Goal: Task Accomplishment & Management: Manage account settings

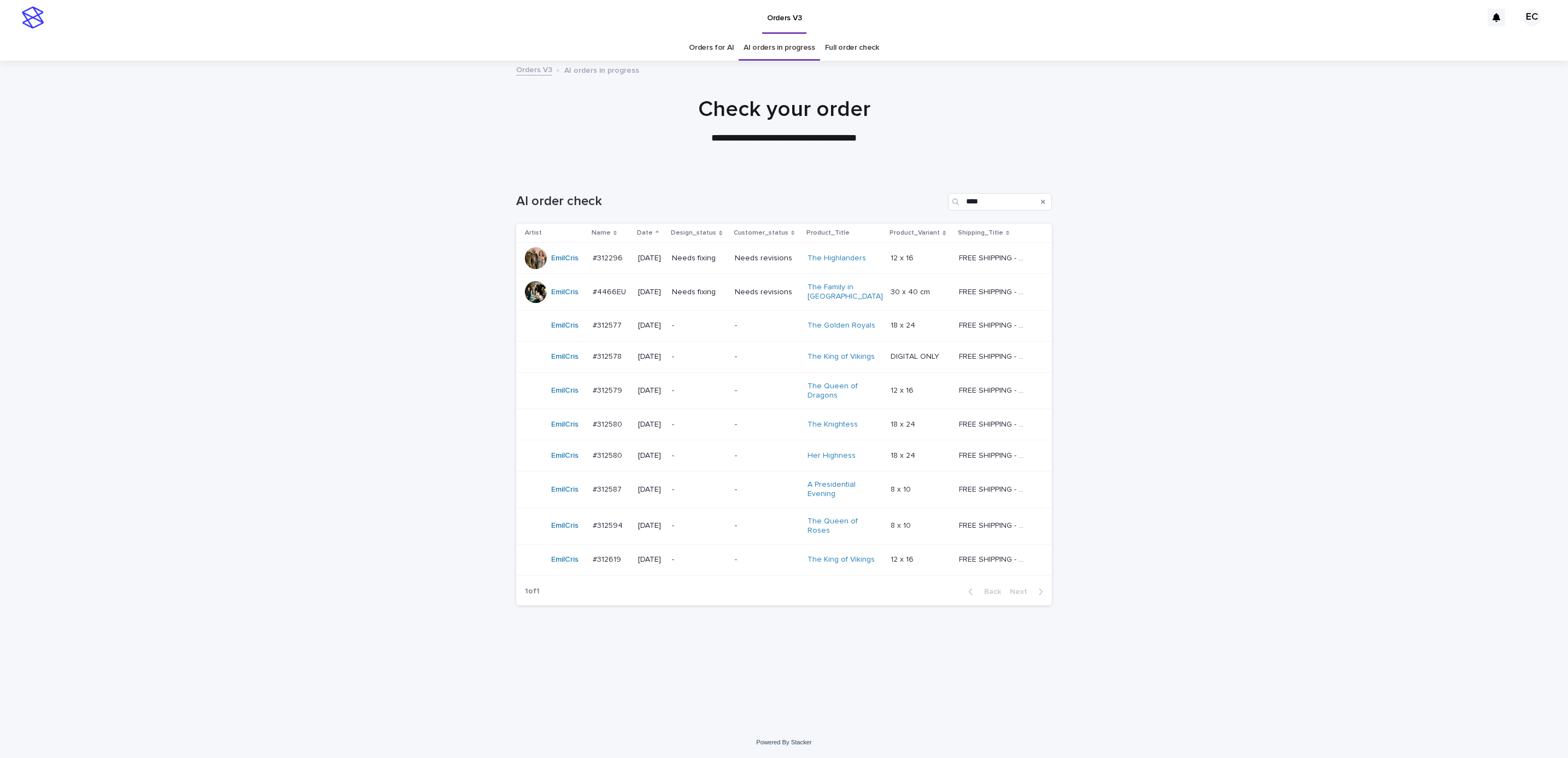
click at [1147, 300] on div "Loading... Saving… Loading... Saving… AI order check **** Artist Name Date Desi…" at bounding box center [784, 449] width 1568 height 555
click at [848, 678] on div "Loading... Saving… Loading... Saving… AI order check **** Artist Name Date Desi…" at bounding box center [784, 435] width 547 height 529
click at [1194, 306] on div "Loading... Saving… Loading... Saving… AI order check **** Artist Name Date Desi…" at bounding box center [784, 449] width 1568 height 555
click at [768, 359] on p "-" at bounding box center [766, 357] width 64 height 9
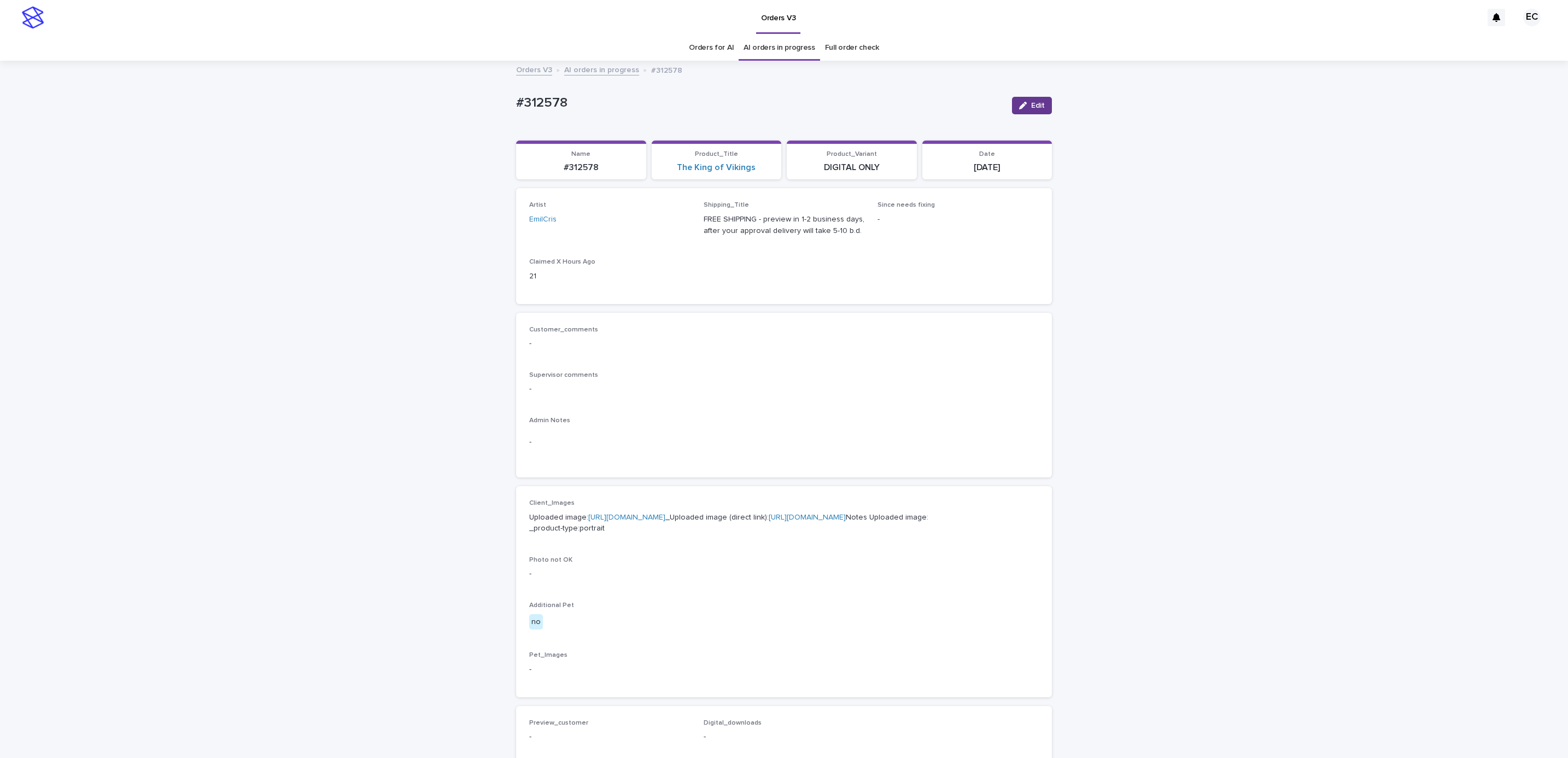
click at [1034, 105] on span "Edit" at bounding box center [1038, 106] width 14 height 7
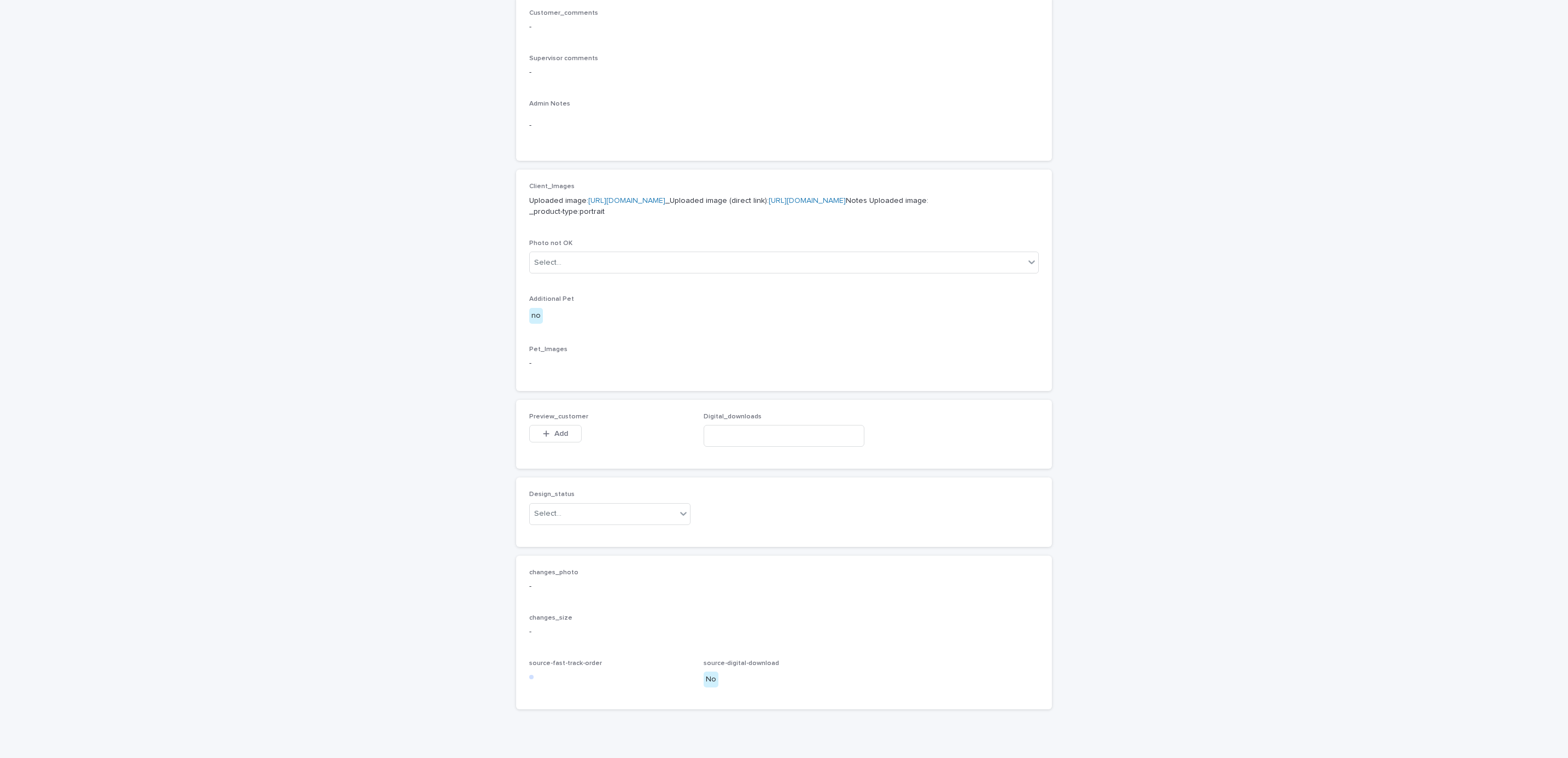
scroll to position [432, 0]
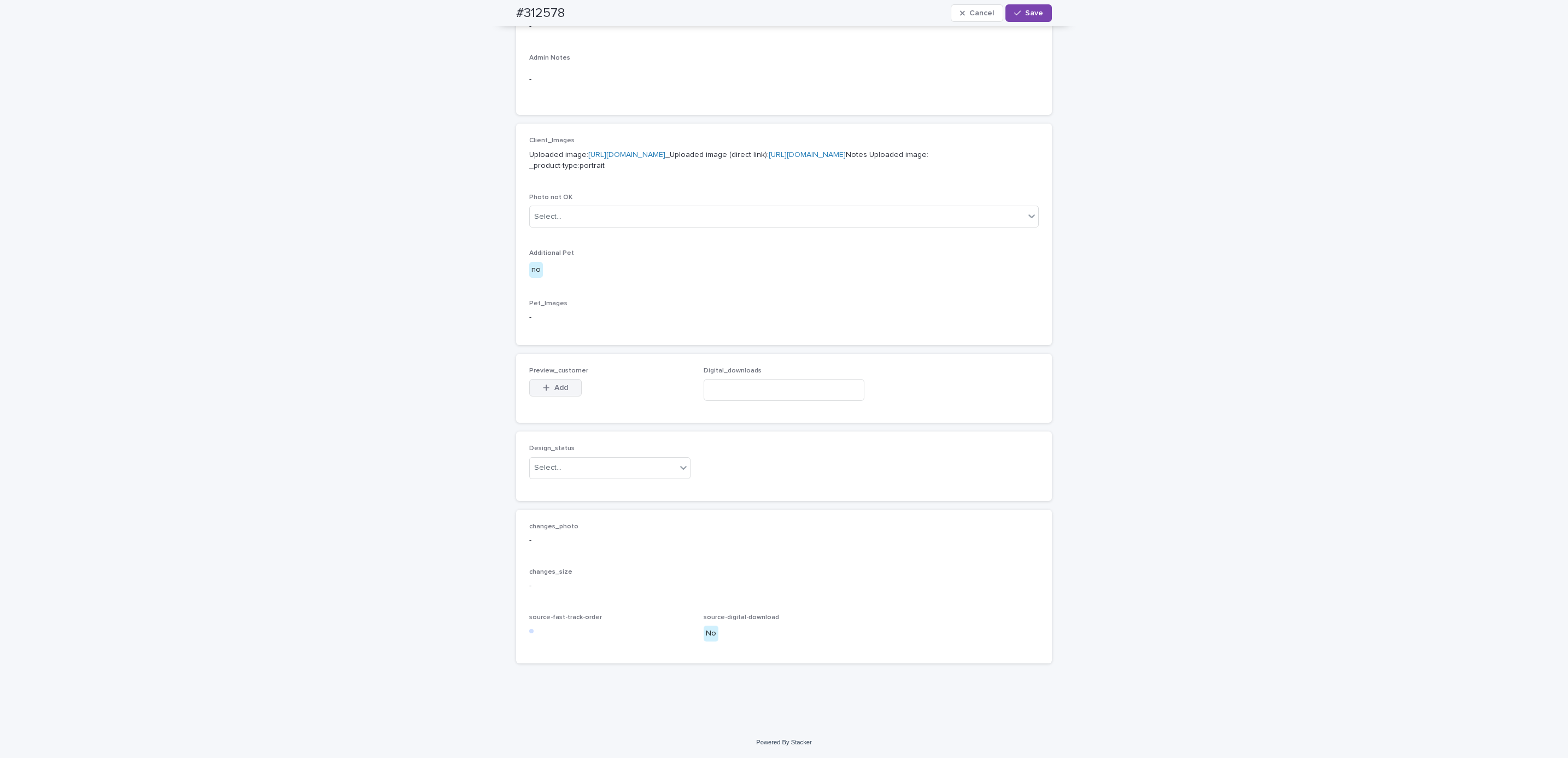
click at [561, 387] on span "Add" at bounding box center [561, 387] width 14 height 7
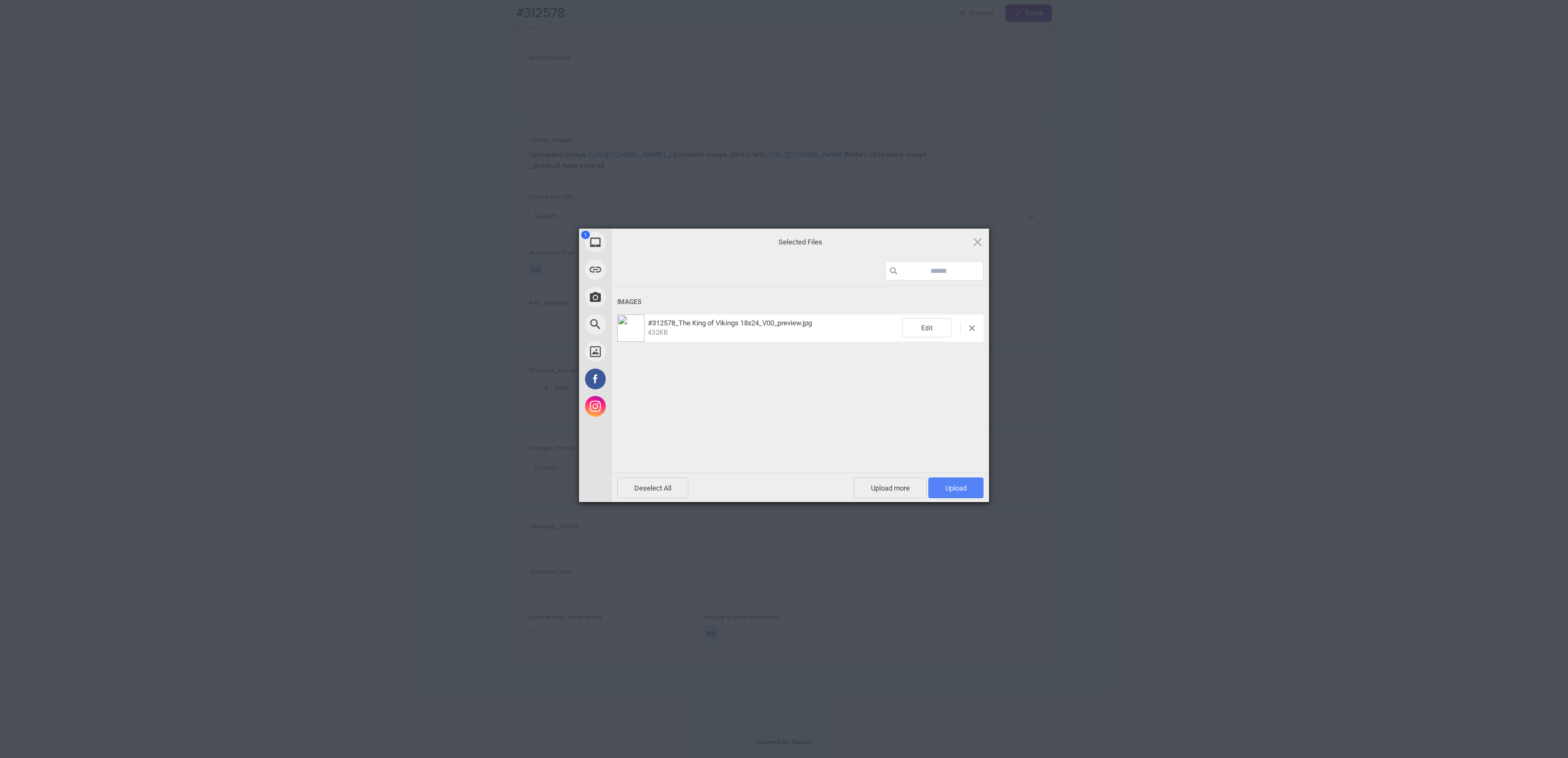
click at [954, 486] on span "Upload 1" at bounding box center [955, 488] width 21 height 8
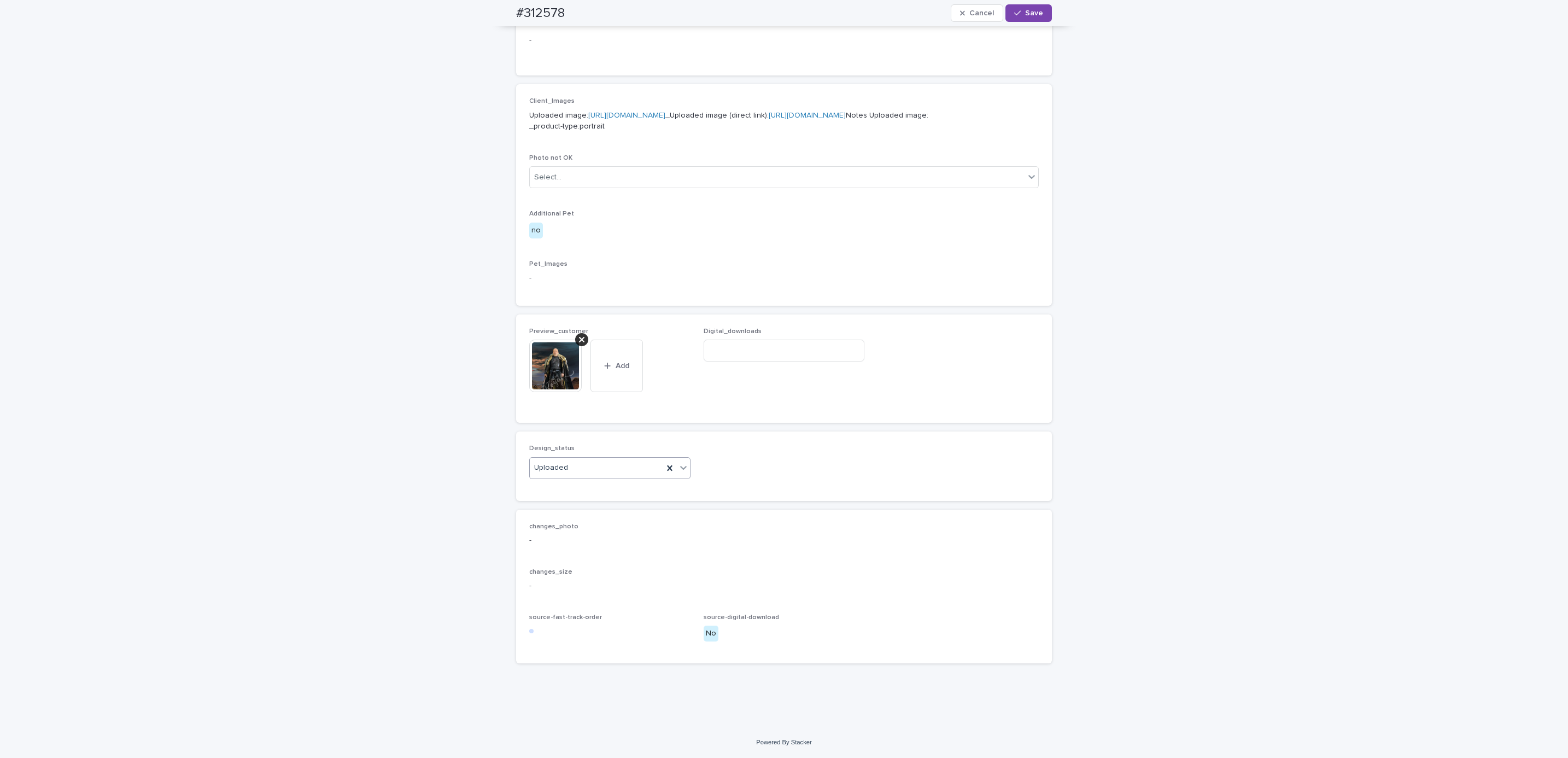
click at [506, 12] on div "#312578 Cancel Save" at bounding box center [784, 13] width 589 height 26
click at [577, 7] on div "#312578 Cancel Save" at bounding box center [784, 13] width 536 height 26
copy h2 "#312578"
click at [804, 361] on input at bounding box center [784, 351] width 162 height 22
paste input "**********"
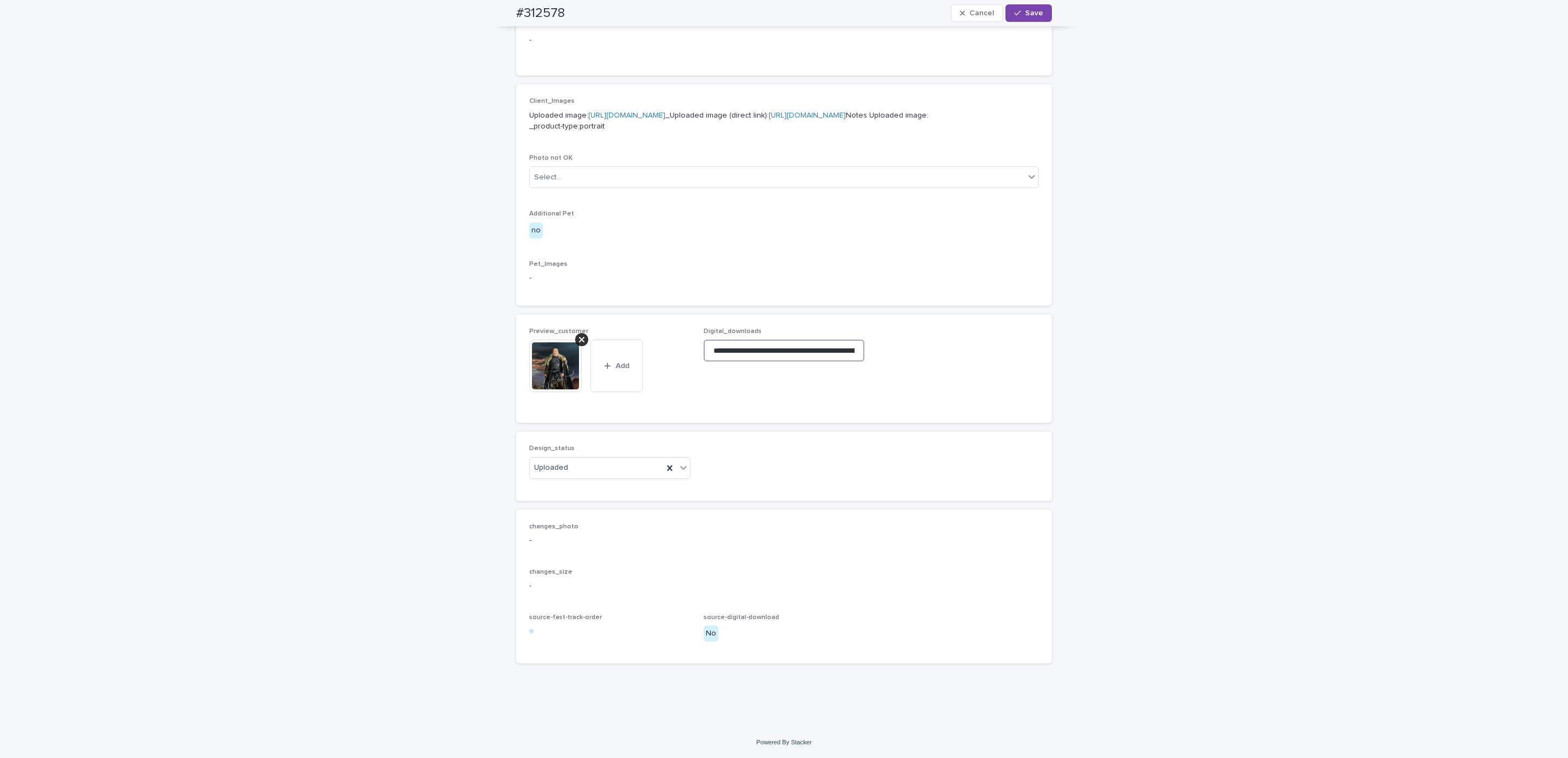
scroll to position [0, 175]
type input "**********"
click at [783, 293] on div "Pet_Images -" at bounding box center [784, 276] width 510 height 33
click at [1025, 14] on span "Save" at bounding box center [1033, 13] width 18 height 7
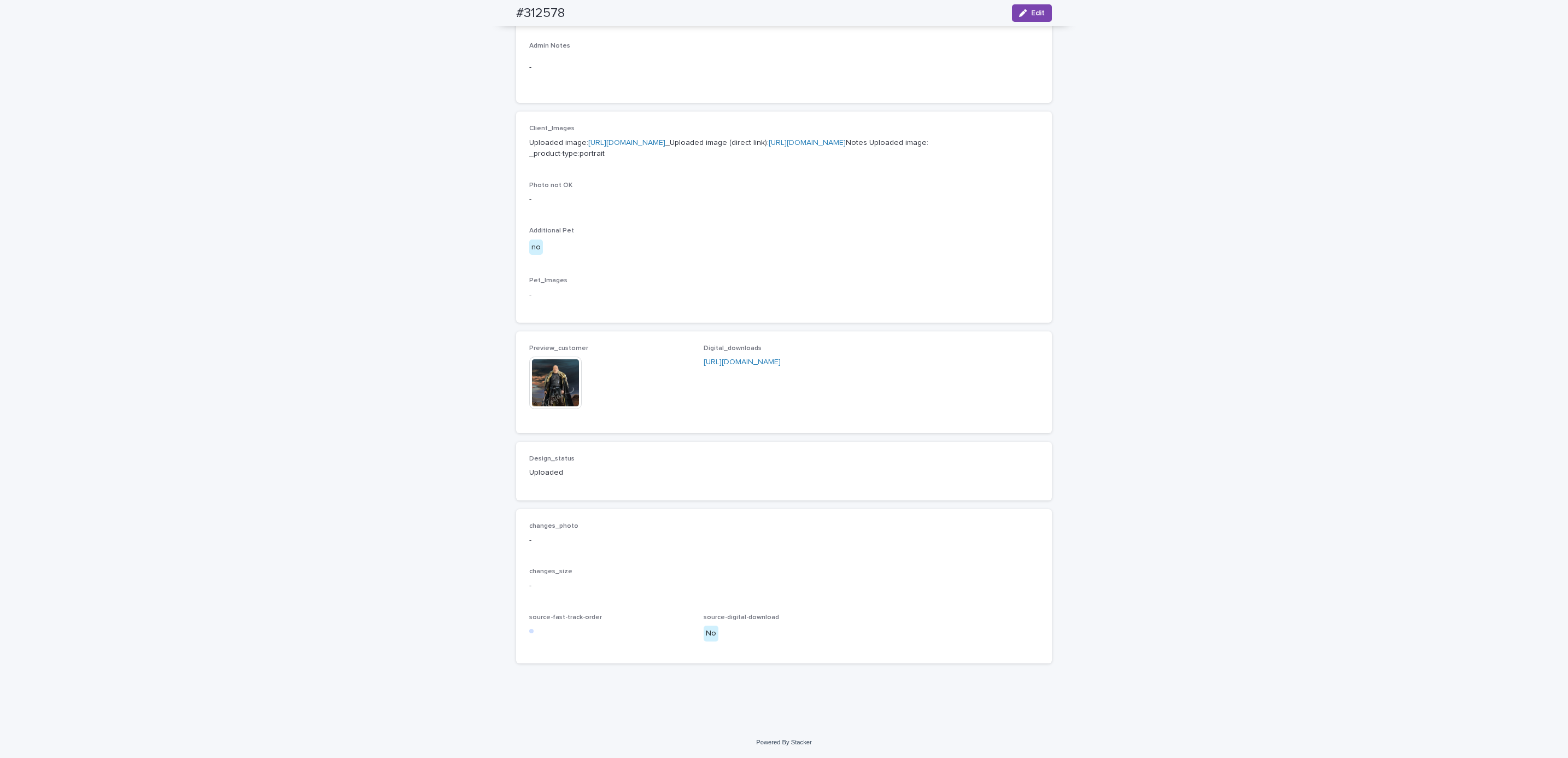
scroll to position [437, 0]
click at [1233, 293] on div "Loading... Saving… Loading... Saving… #312578 Edit #312578 Edit Sorry, there wa…" at bounding box center [784, 206] width 1568 height 1039
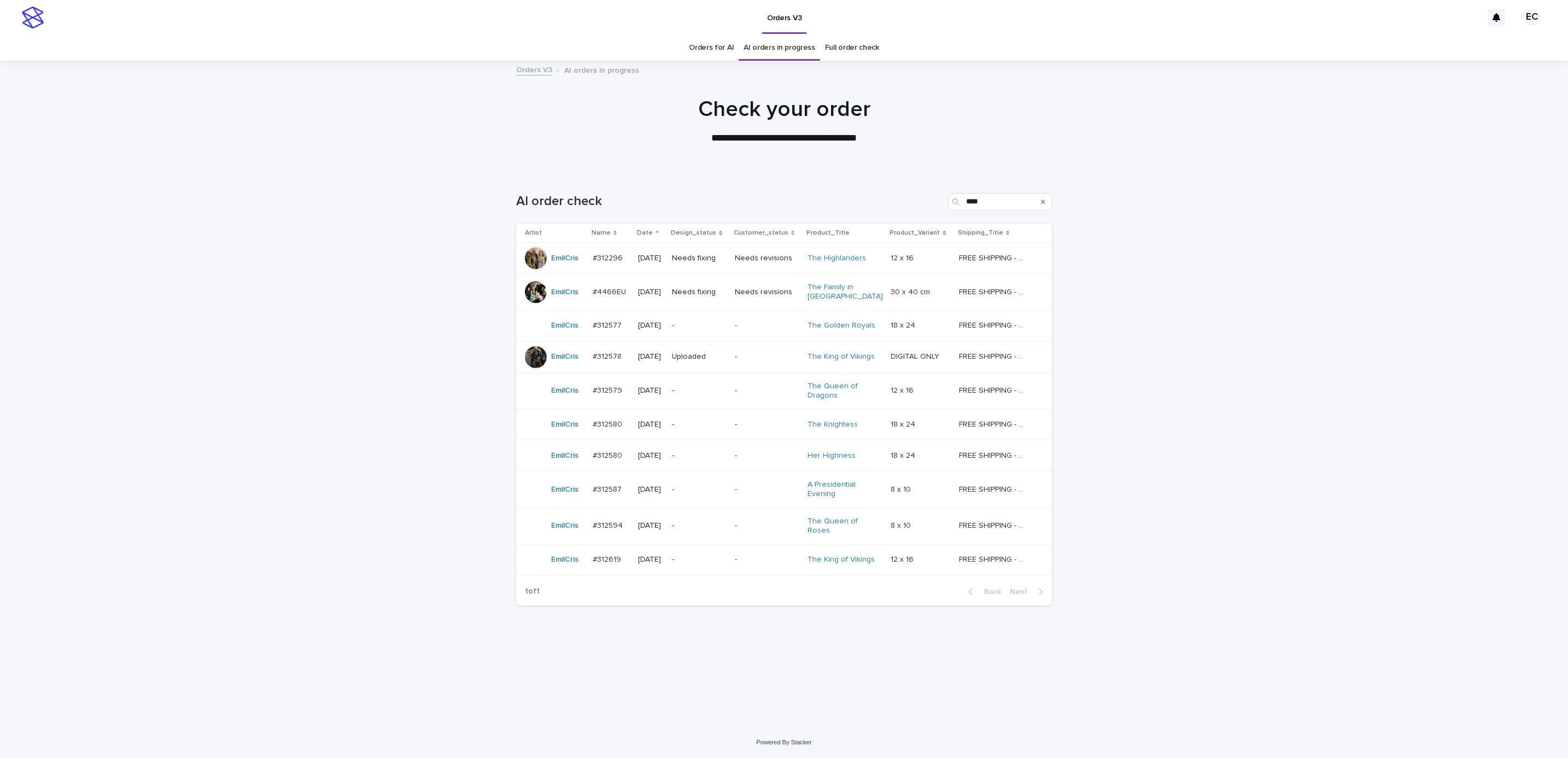
click at [1230, 327] on div "Loading... Saving… Loading... Saving… AI order check **** Artist Name Date Desi…" at bounding box center [784, 449] width 1568 height 555
click at [758, 679] on div "Loading... Saving… Loading... Saving… AI order check **** Artist Name Date Desi…" at bounding box center [784, 435] width 547 height 529
click at [743, 398] on td "-" at bounding box center [767, 390] width 72 height 36
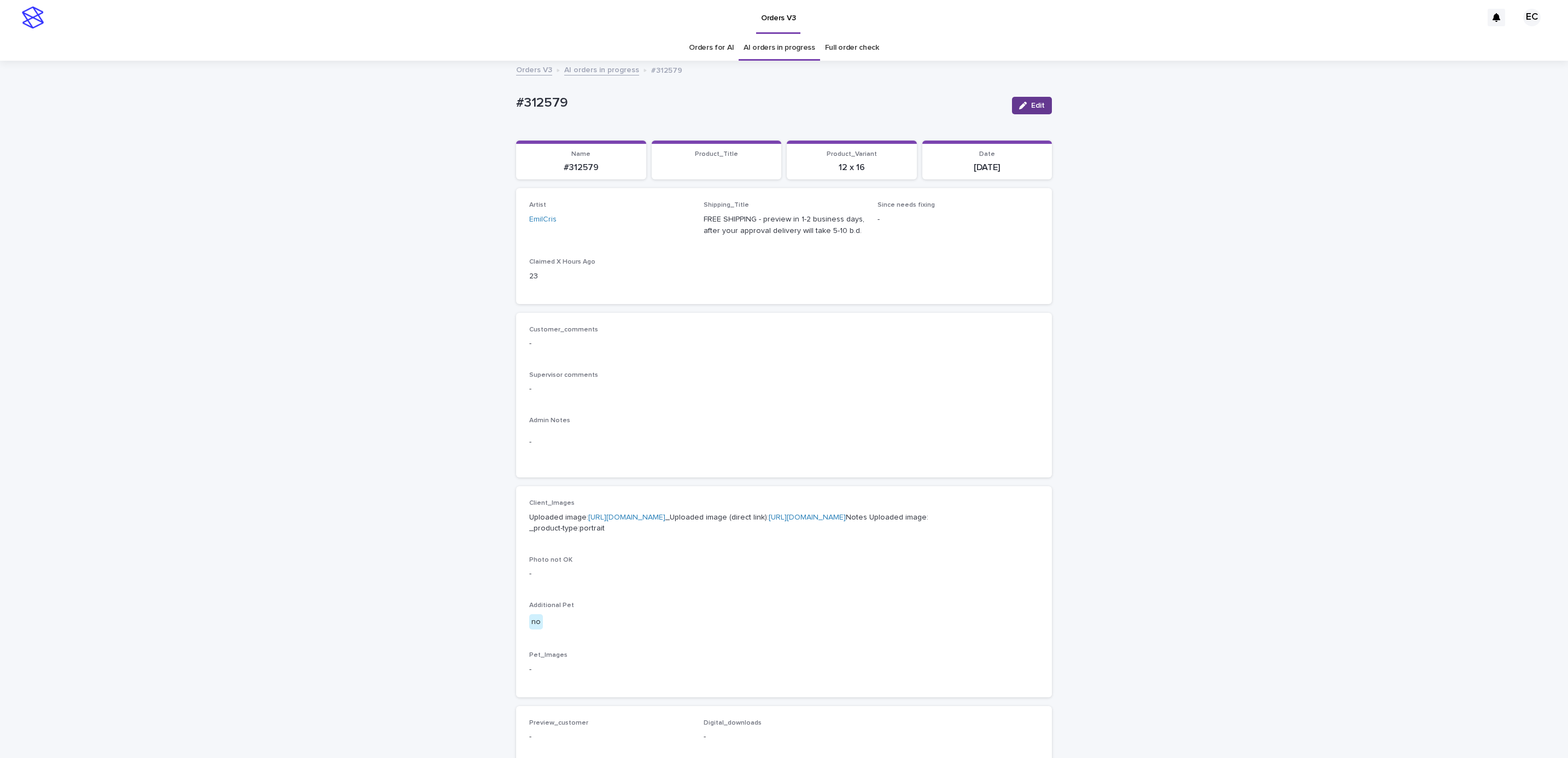
click at [1024, 107] on div "button" at bounding box center [1025, 106] width 12 height 7
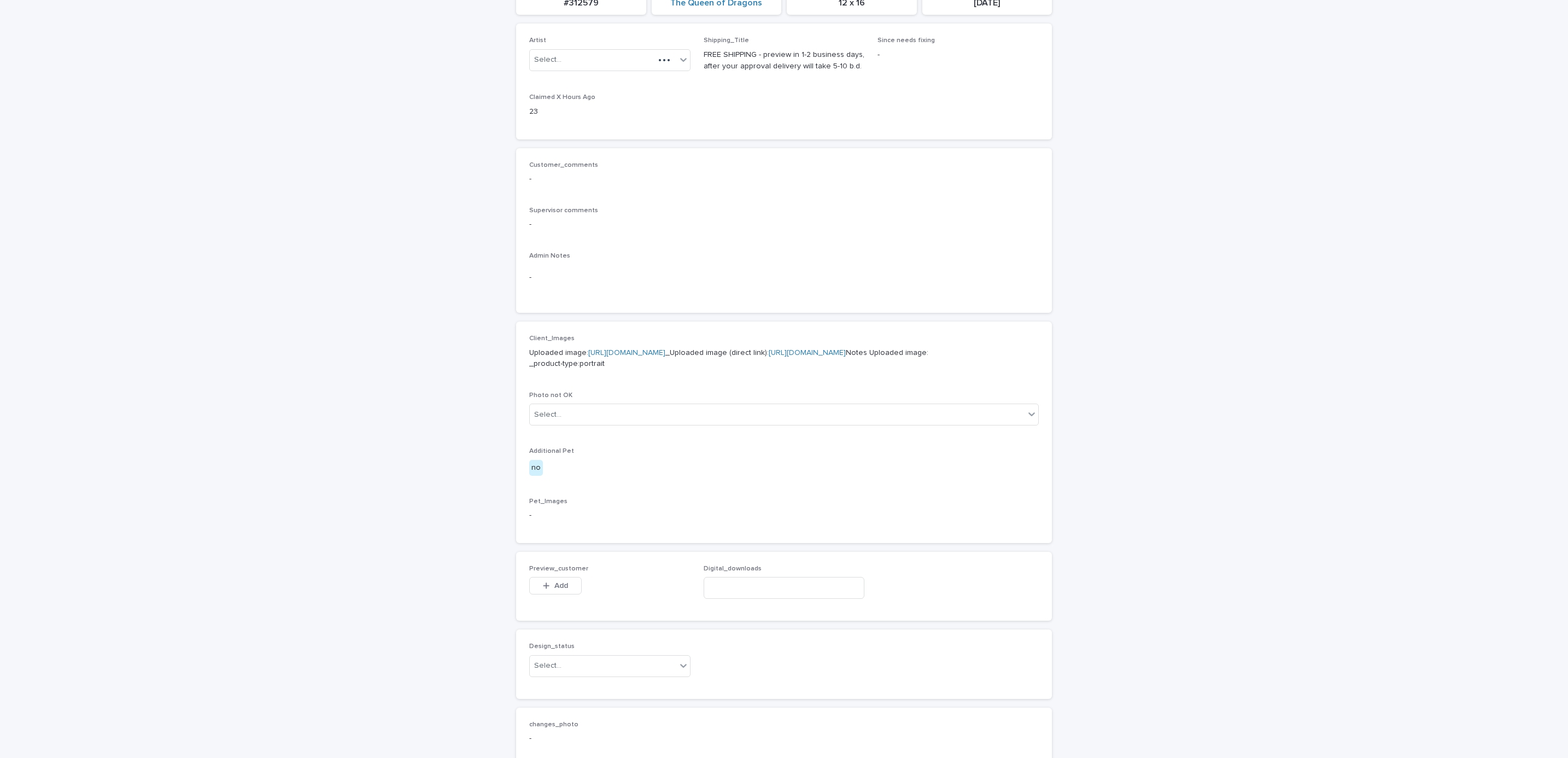
scroll to position [432, 0]
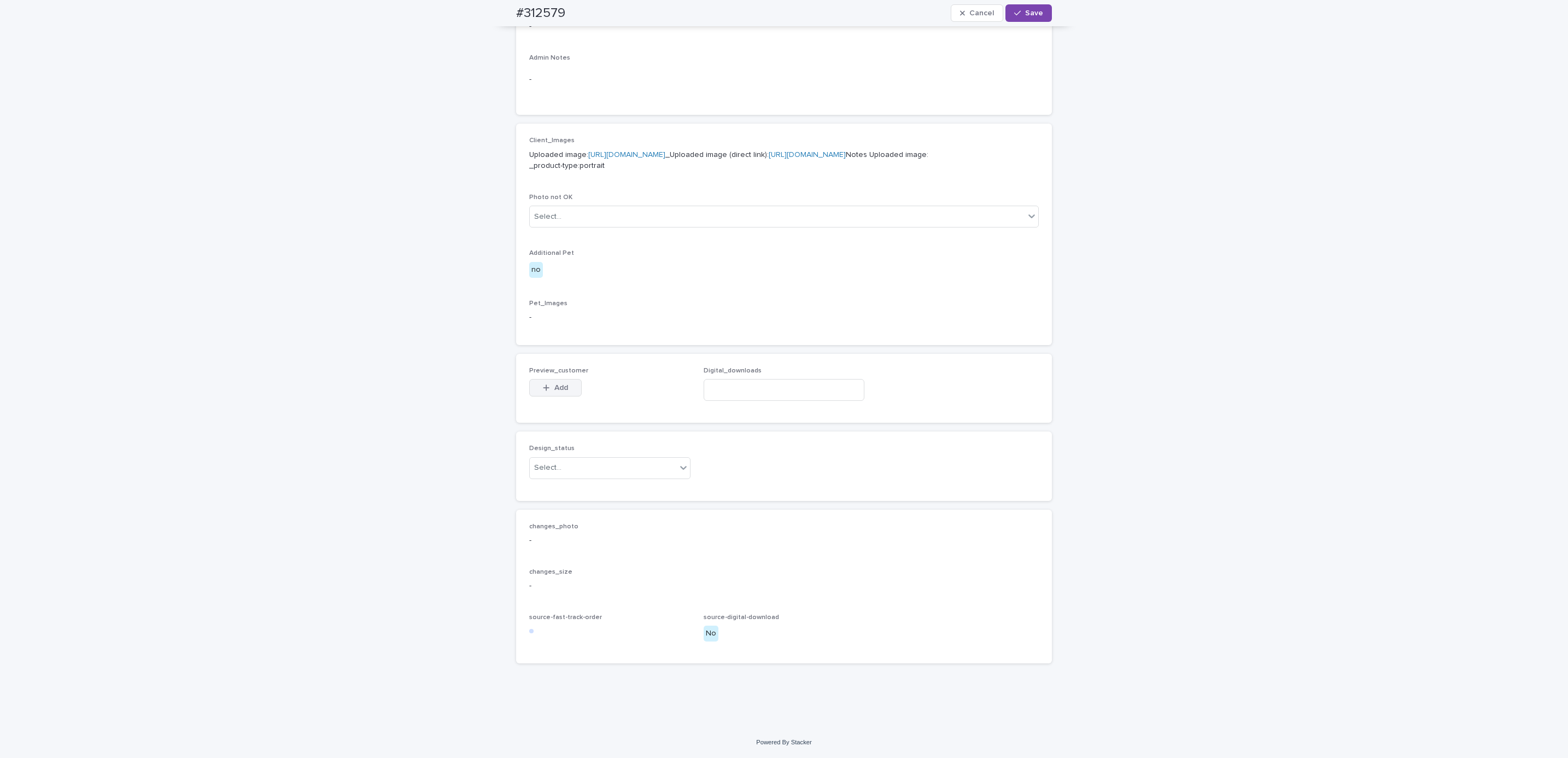
click at [556, 381] on button "Add" at bounding box center [555, 387] width 53 height 18
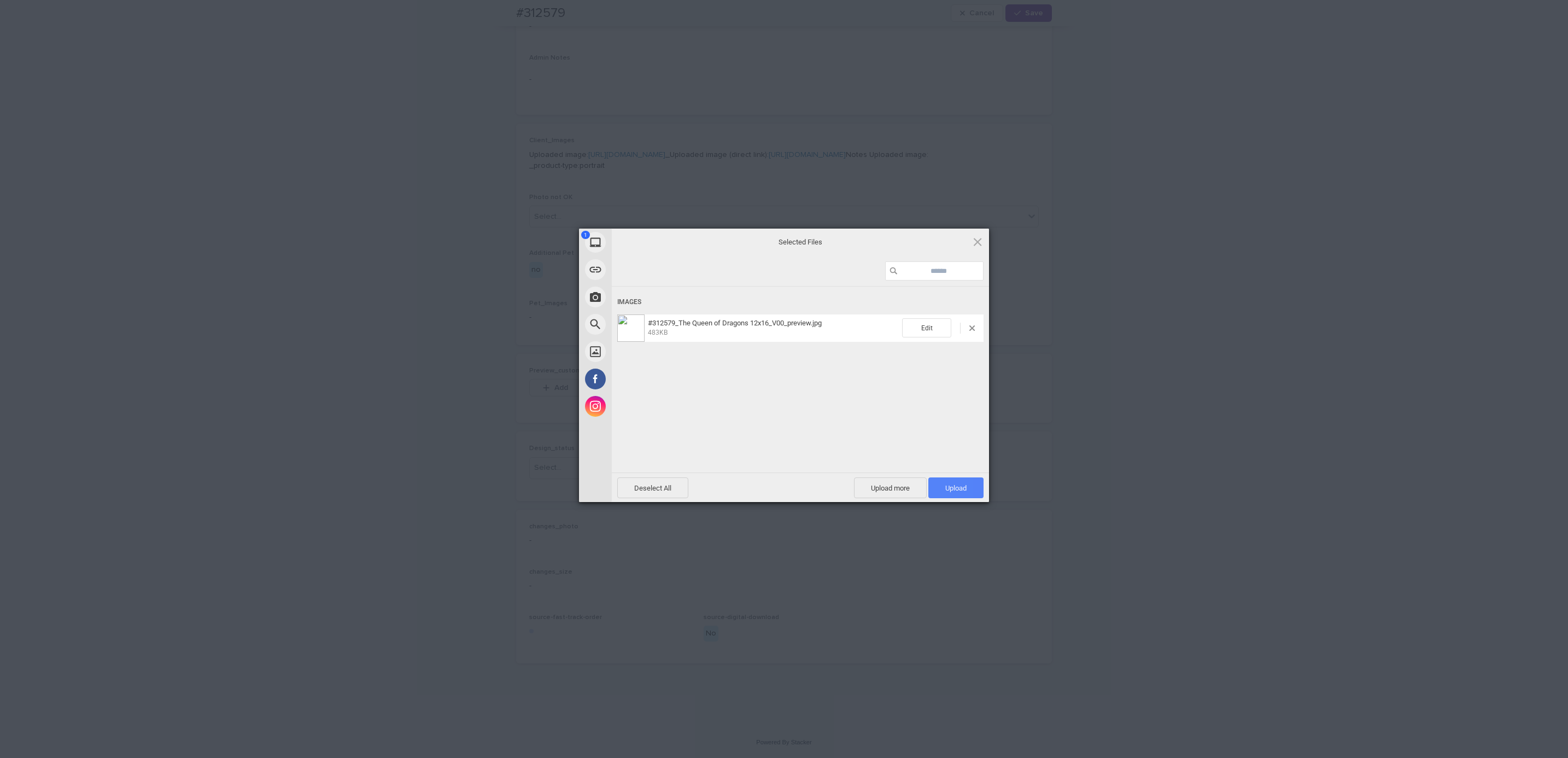
click at [945, 486] on span "Upload 1" at bounding box center [955, 488] width 21 height 8
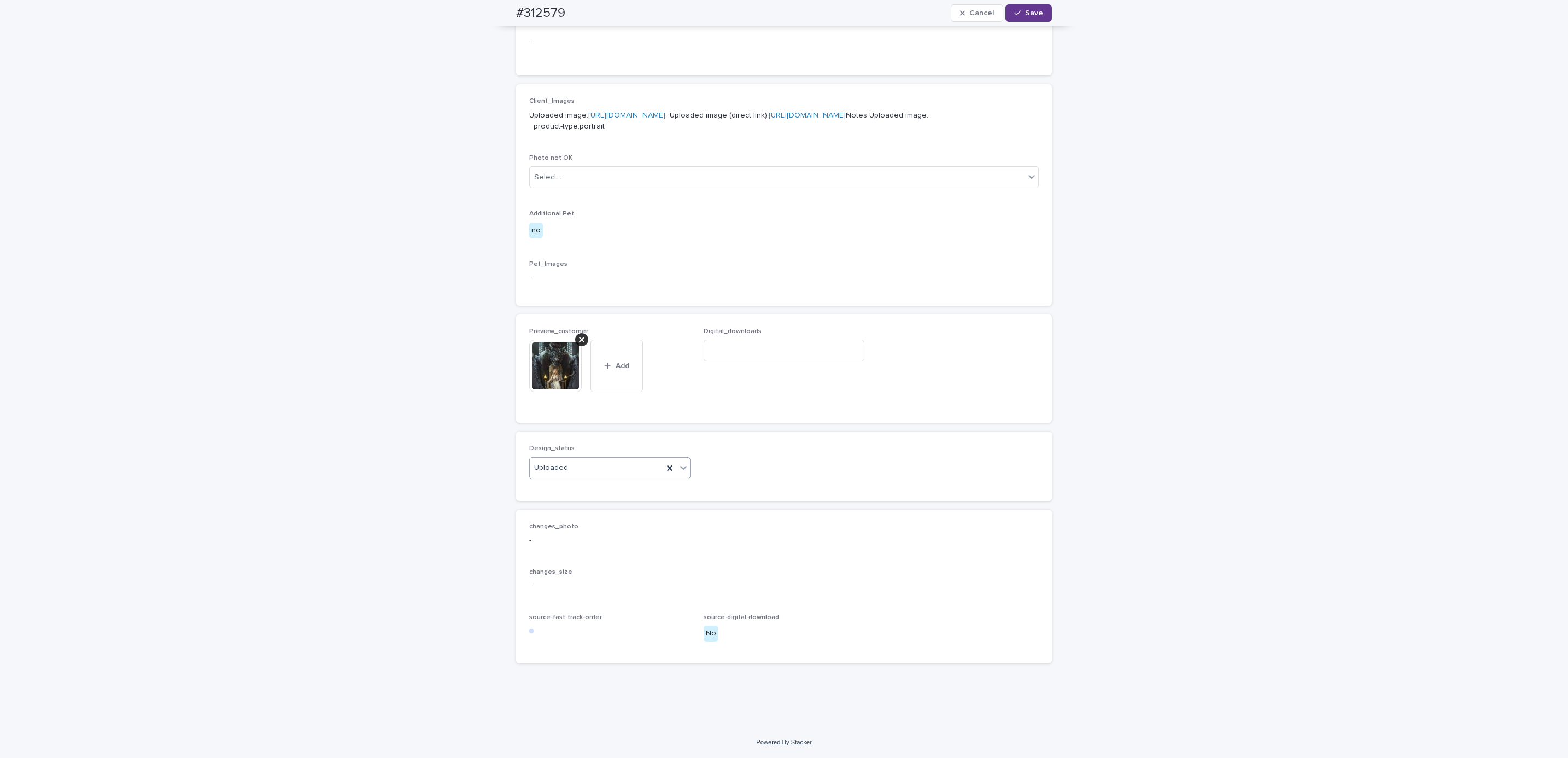
click at [1018, 13] on div "button" at bounding box center [1019, 13] width 11 height 7
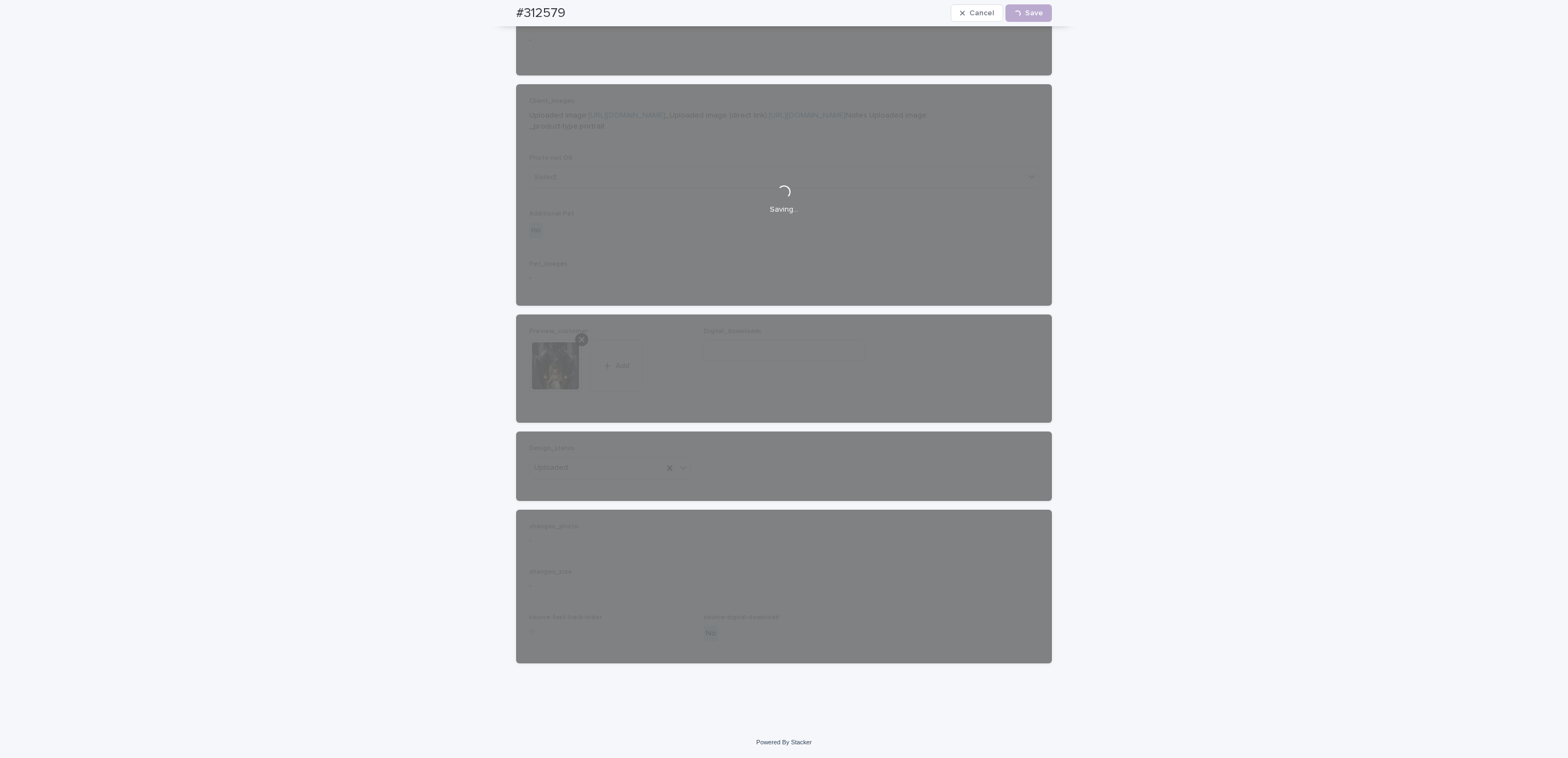
click at [504, 12] on div "#312579 Cancel Loading... Save" at bounding box center [784, 13] width 589 height 26
click at [576, 4] on div "#312579 Cancel Loading... Save" at bounding box center [784, 13] width 536 height 26
copy h2 "#312579"
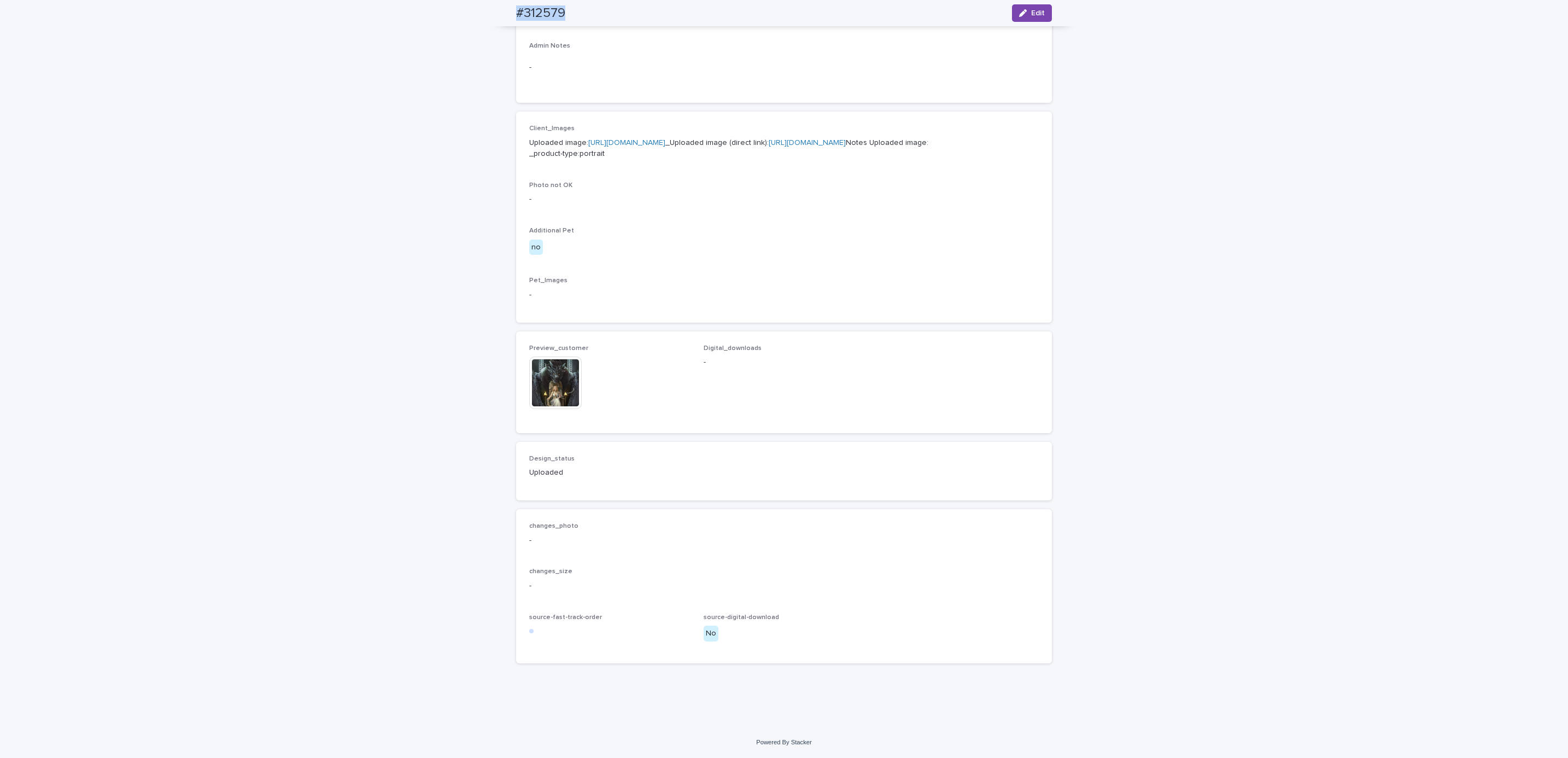
scroll to position [437, 0]
click at [152, 109] on div "Loading... Saving… Loading... Saving… #312579 Edit #312579 Edit Sorry, there wa…" at bounding box center [784, 206] width 1568 height 1039
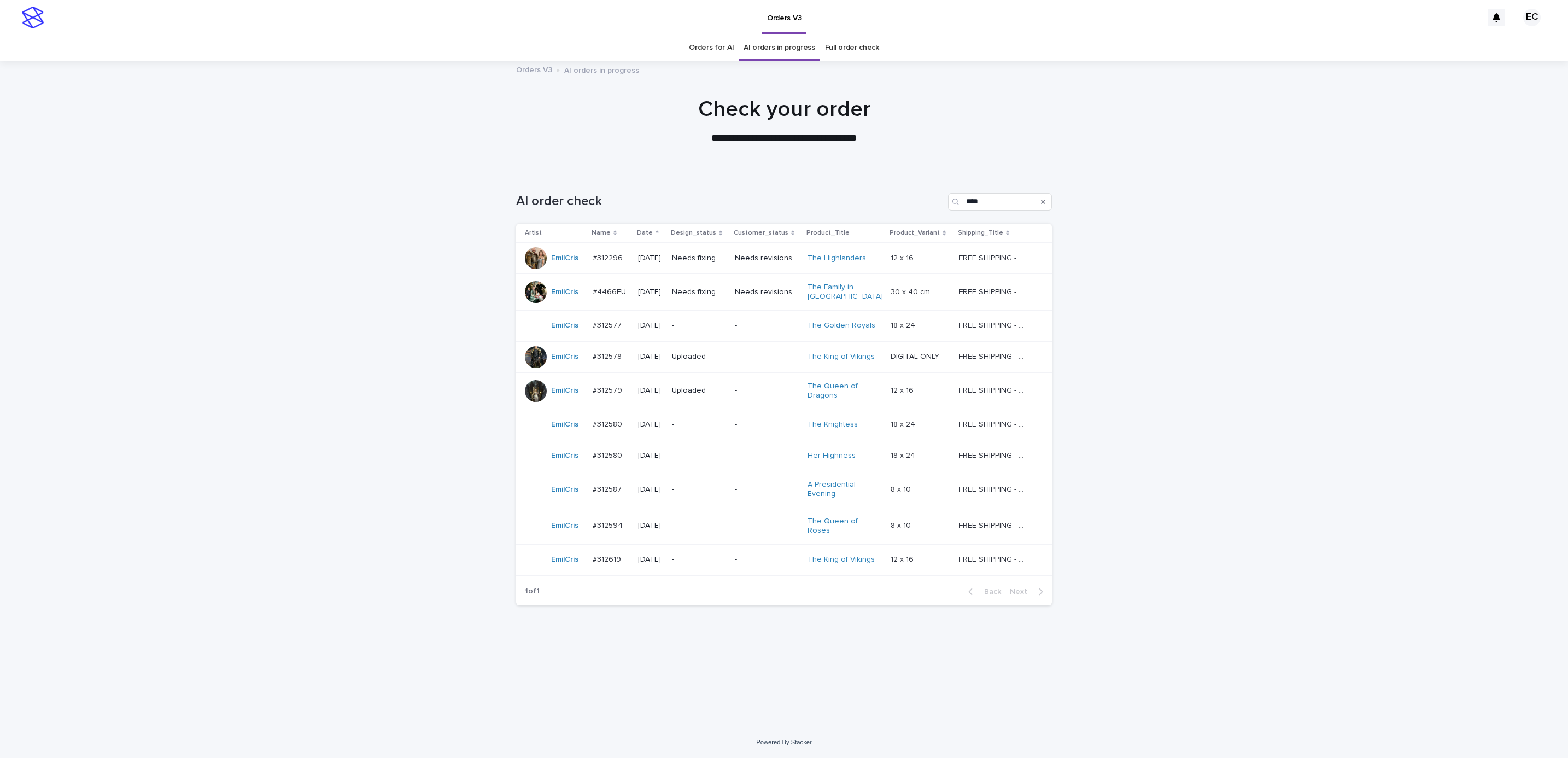
click at [696, 673] on div "Loading... Saving… Loading... Saving… AI order check **** Artist Name Date Desi…" at bounding box center [784, 435] width 547 height 529
click at [764, 425] on p "-" at bounding box center [766, 425] width 64 height 9
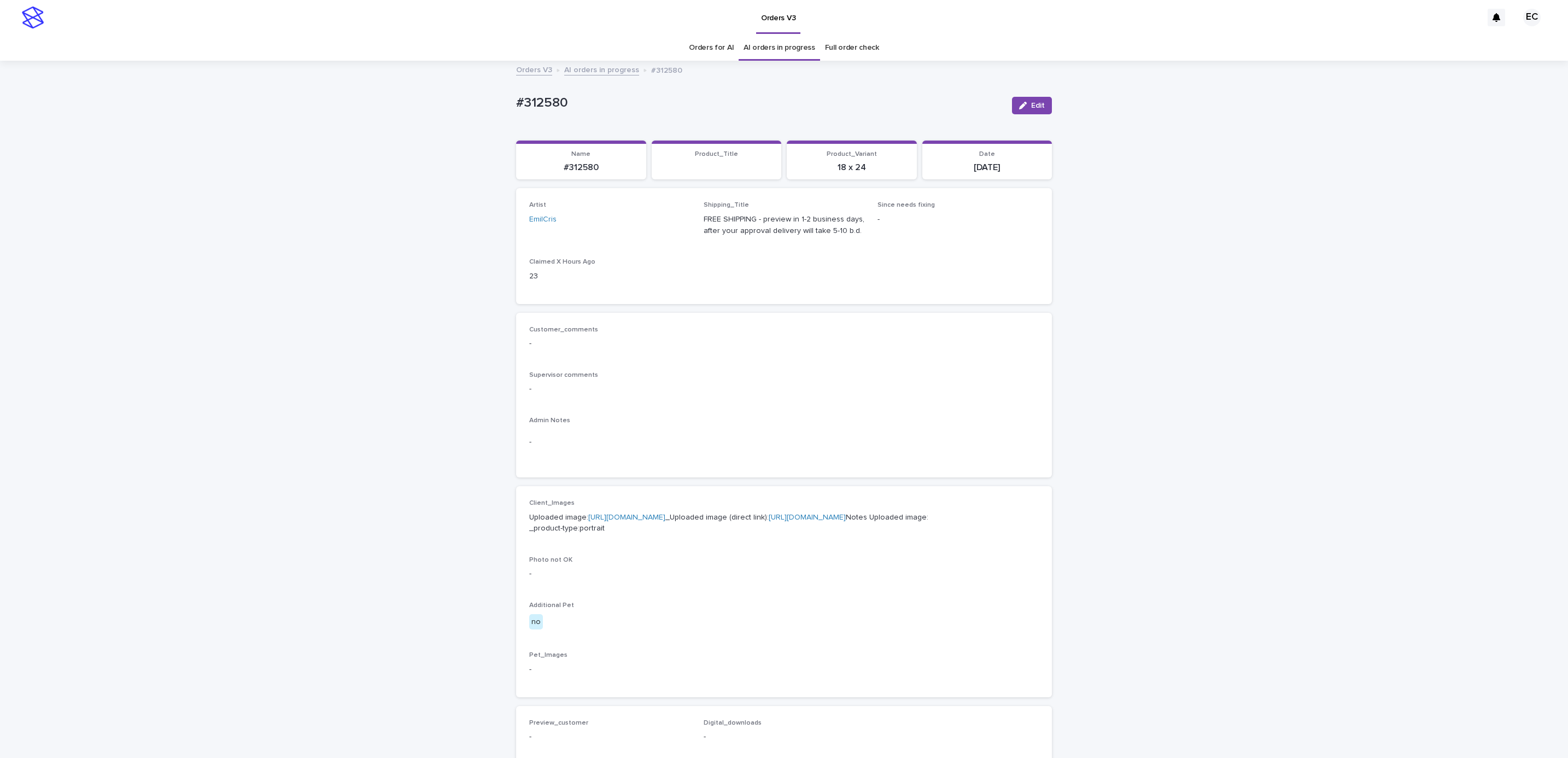
click at [1102, 395] on div "Loading... Saving… Loading... Saving… #312580 Edit #312580 Edit Sorry, there wa…" at bounding box center [784, 560] width 1568 height 997
click at [1023, 115] on div "Edit" at bounding box center [1030, 105] width 45 height 44
click at [1031, 104] on span "Edit" at bounding box center [1038, 106] width 14 height 7
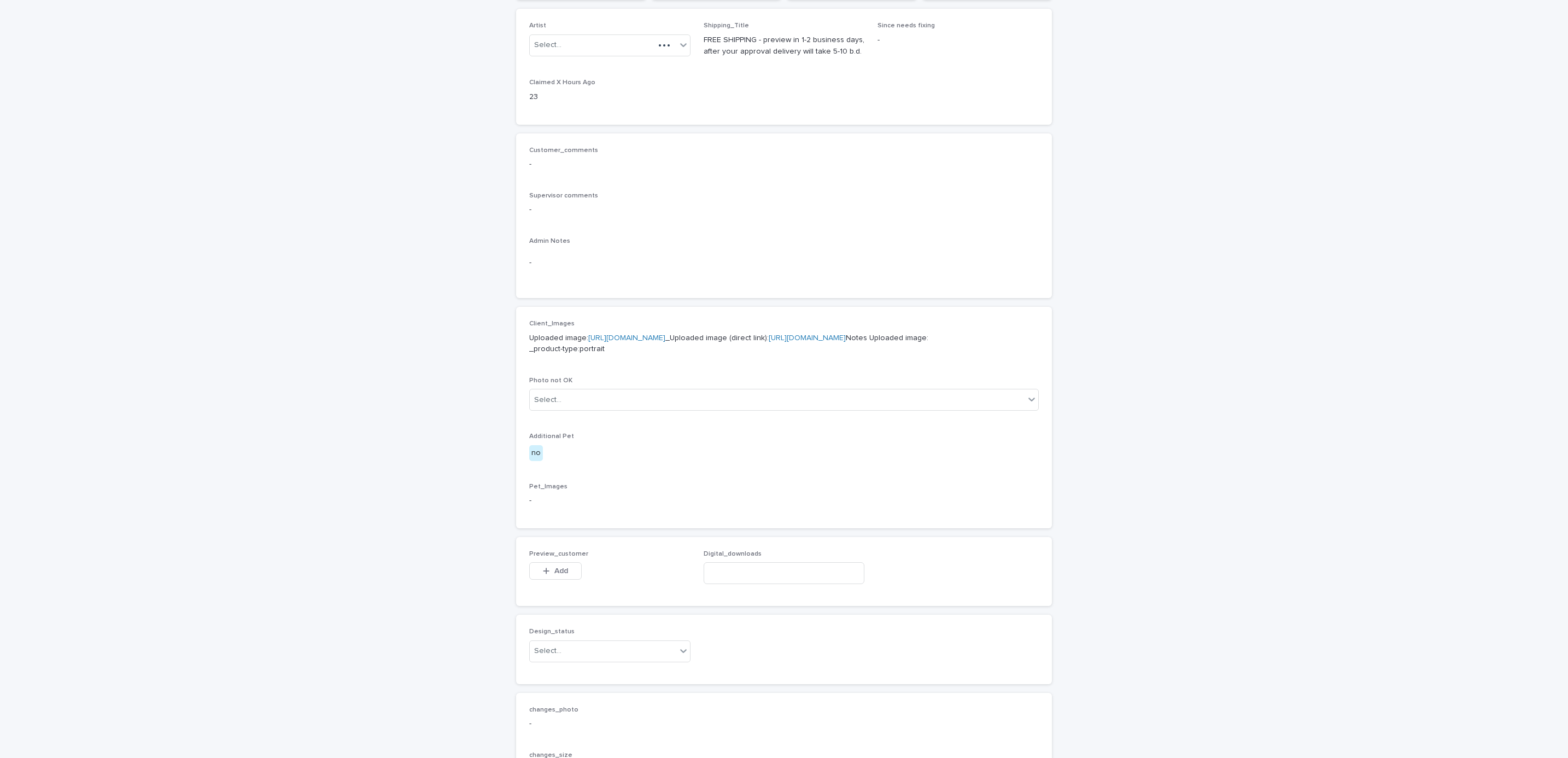
scroll to position [420, 0]
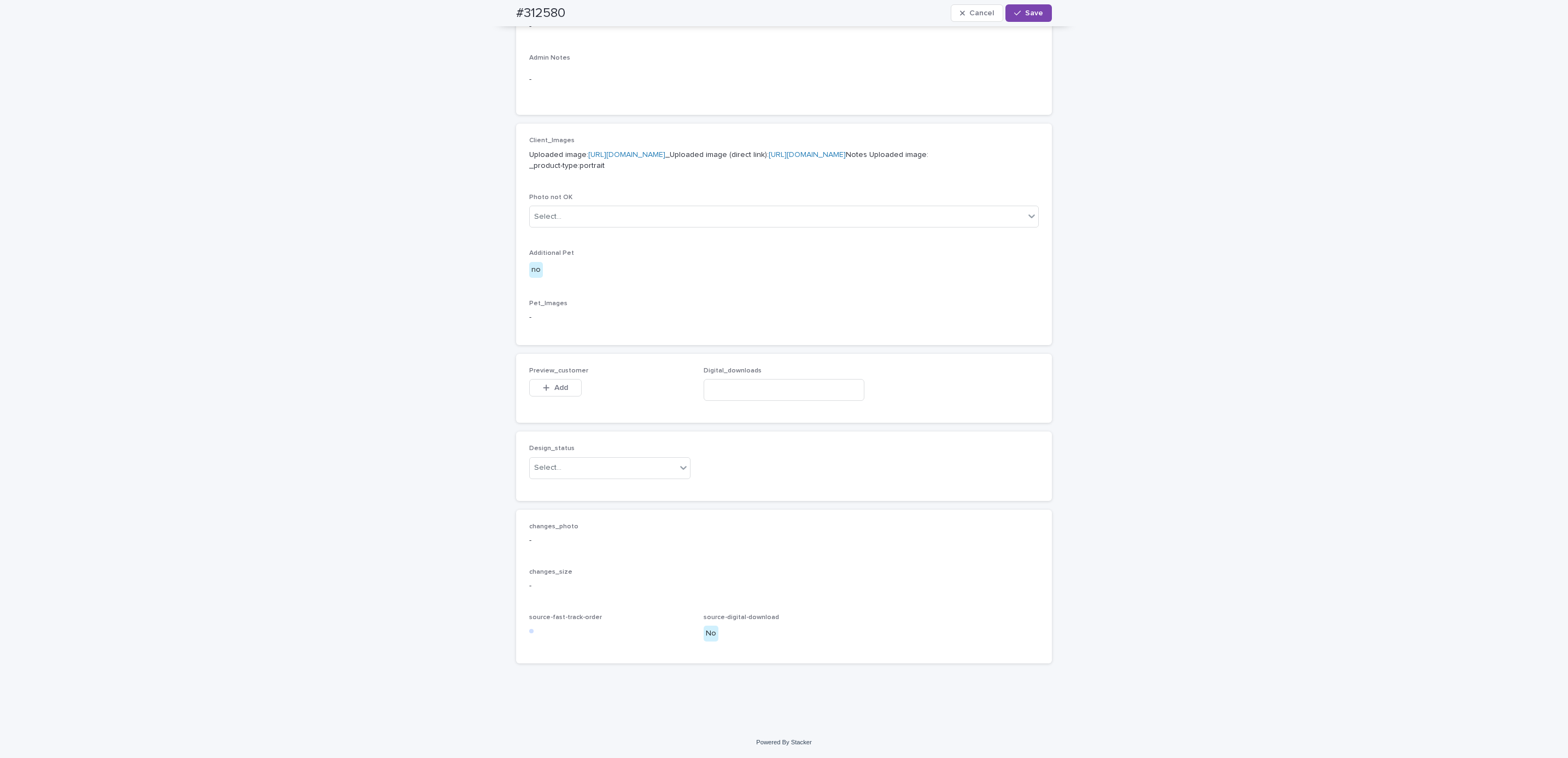
click at [554, 386] on span "Add" at bounding box center [561, 387] width 14 height 7
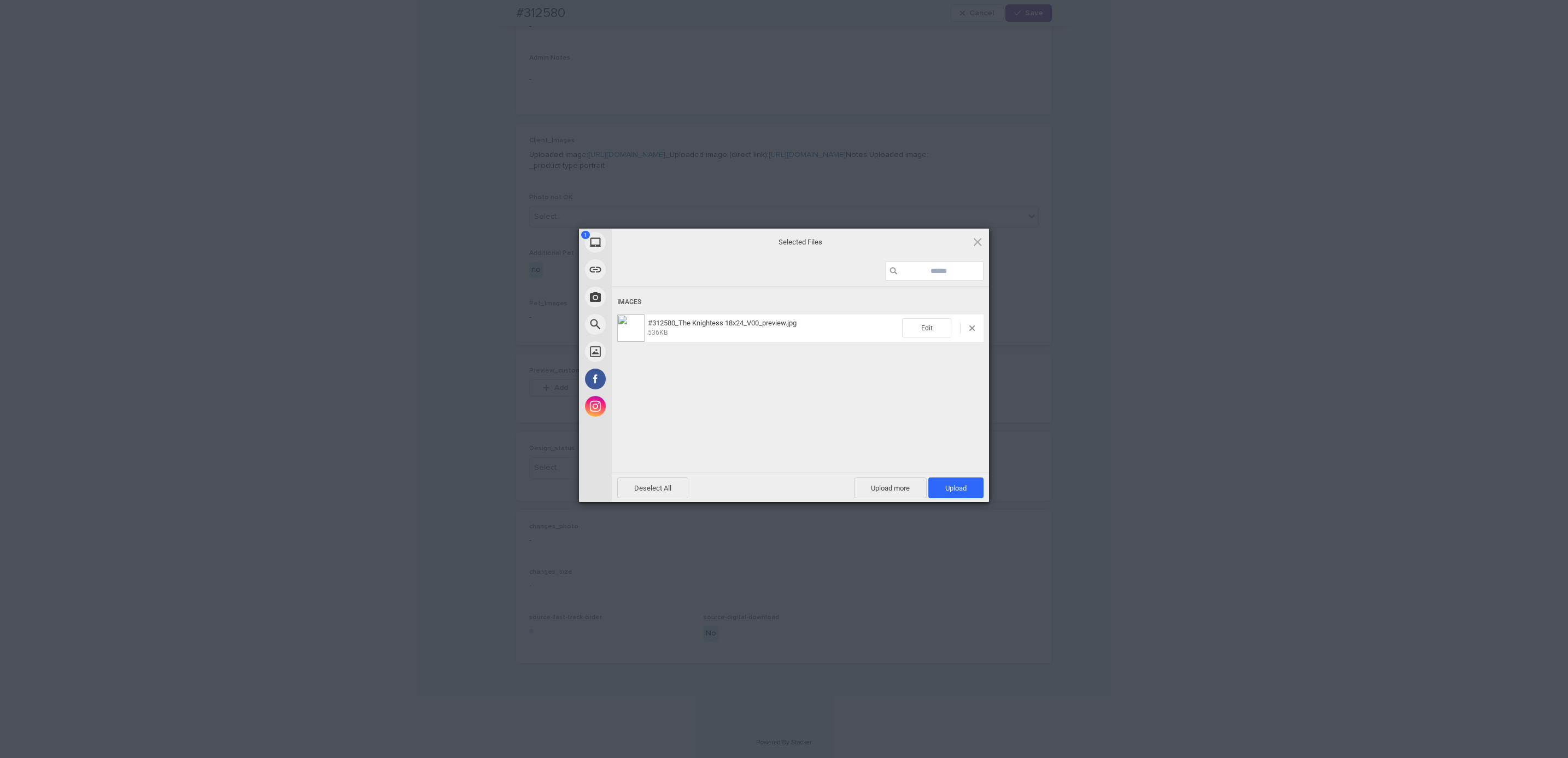
click at [950, 475] on div "Deselect All Upload more Upload 1" at bounding box center [800, 488] width 377 height 30
click at [956, 484] on span "Upload 1" at bounding box center [955, 488] width 21 height 8
click at [746, 561] on div "My Device Link (URL) Take Photo Web Search Unsplash Facebook Instagram Uploaded…" at bounding box center [784, 379] width 1568 height 758
click at [940, 400] on div "Uploading #312580_The Knightess 18x24_V00_preview.jpg 0.00B / 536KB" at bounding box center [800, 397] width 377 height 219
click at [973, 331] on span at bounding box center [972, 328] width 6 height 6
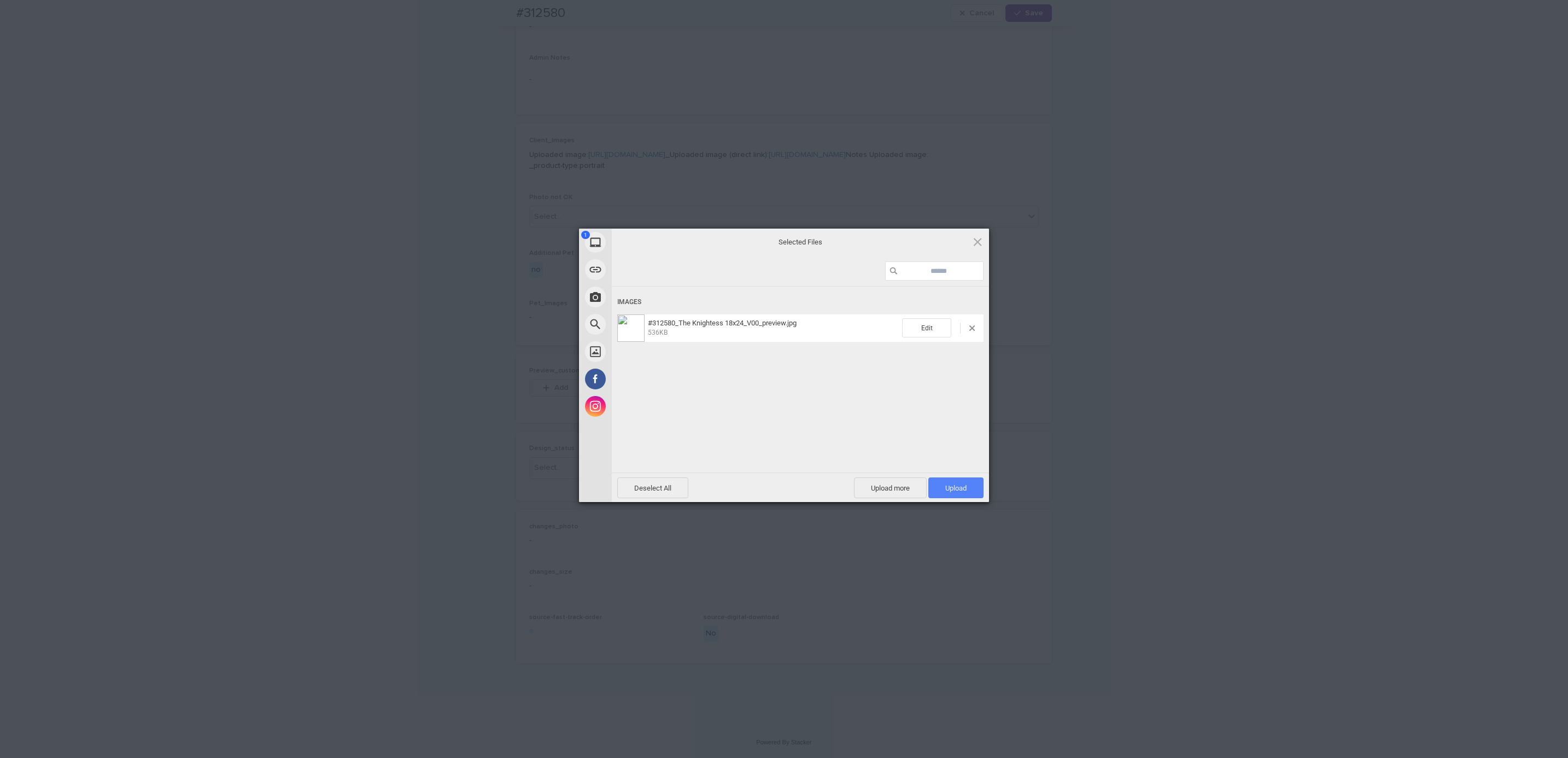
click at [964, 491] on span "Upload 1" at bounding box center [955, 488] width 21 height 8
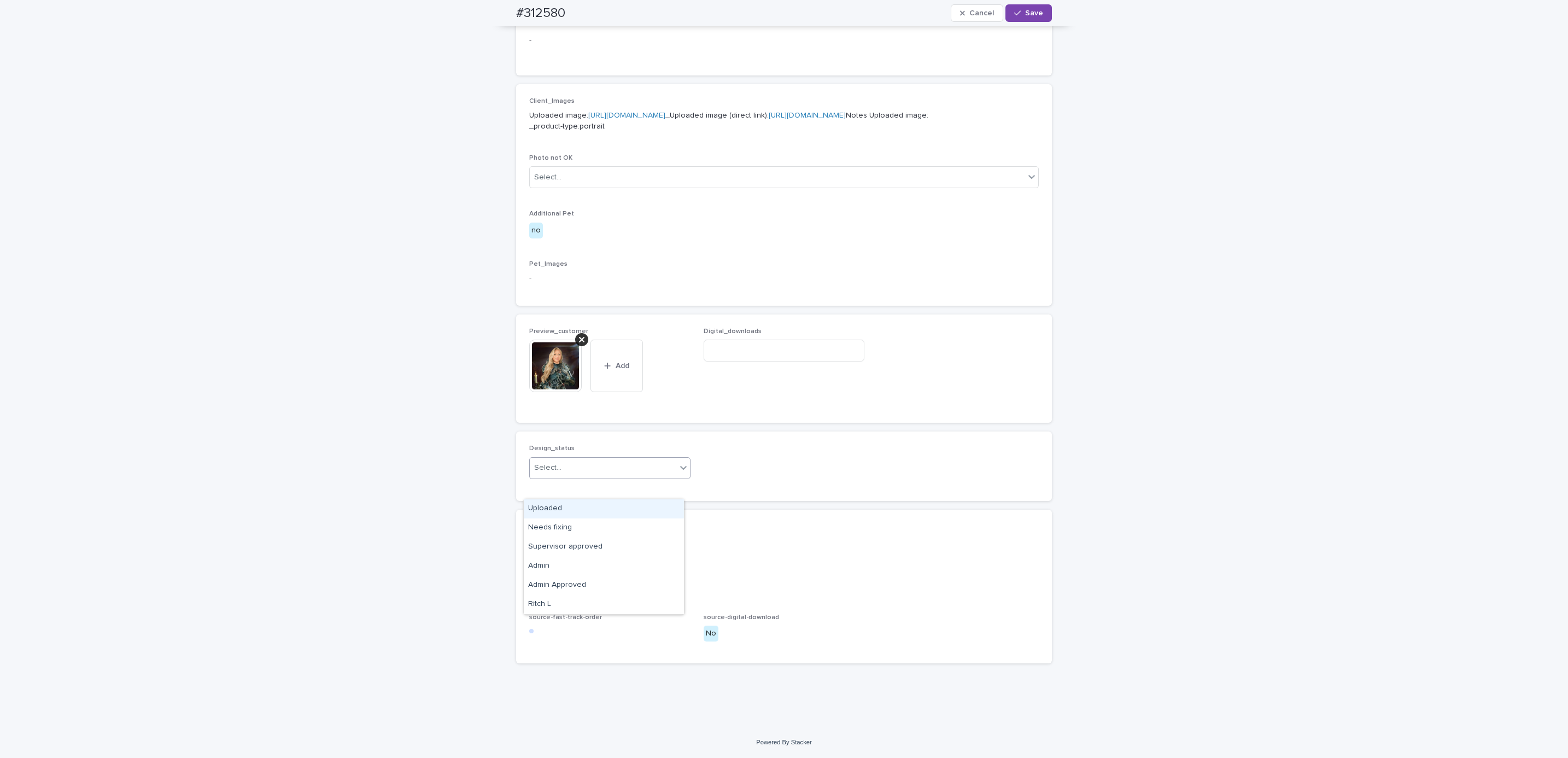
click at [605, 509] on div "Uploaded" at bounding box center [603, 509] width 161 height 20
click at [1033, 19] on button "Save" at bounding box center [1029, 13] width 46 height 18
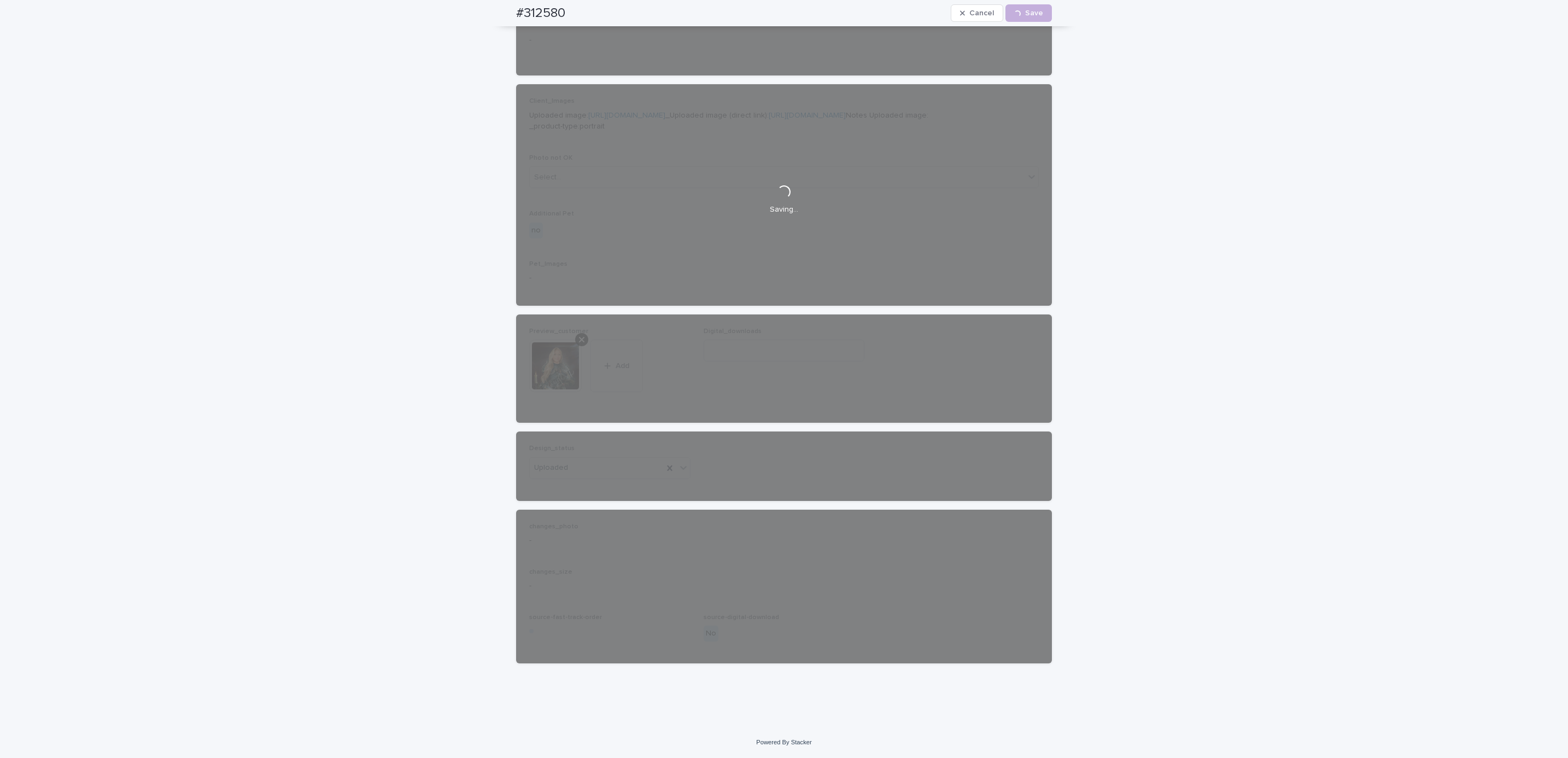
click at [499, 14] on div "#312580 Cancel Loading... Save" at bounding box center [784, 13] width 589 height 26
click at [577, 12] on div "#312580 Cancel Loading... Save" at bounding box center [784, 13] width 536 height 26
copy h2 "#312580"
